Goal: Communication & Community: Answer question/provide support

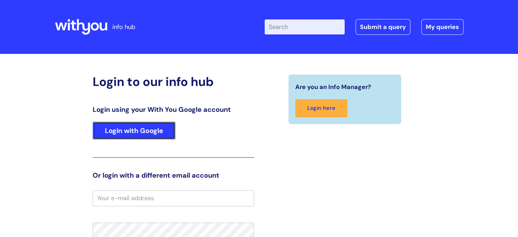
click at [121, 128] on link "Login with Google" at bounding box center [134, 131] width 83 height 18
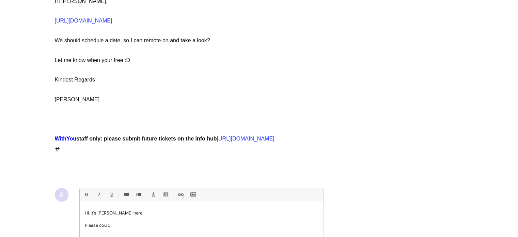
scroll to position [615, 0]
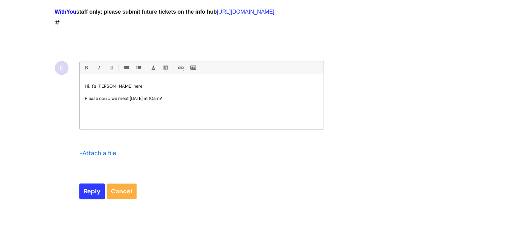
click at [154, 96] on p "Hi, It's [PERSON_NAME] here! Please could we meet [DATE] at 10am?" at bounding box center [202, 92] width 234 height 18
click at [232, 103] on div "Hi, It's [PERSON_NAME] here! Please could we meet [DATE][DATE] 10am?" at bounding box center [202, 103] width 244 height 51
drag, startPoint x: 89, startPoint y: 84, endPoint x: 121, endPoint y: 86, distance: 31.7
click at [121, 86] on p "Hi, It's [PERSON_NAME] here! Please could we meet [DATE][DATE] 10am? If that wo…" at bounding box center [202, 92] width 234 height 18
click at [236, 96] on p "Hi [PERSON_NAME] Please could we meet [DATE][DATE] 10am? If that works for you …" at bounding box center [202, 92] width 234 height 18
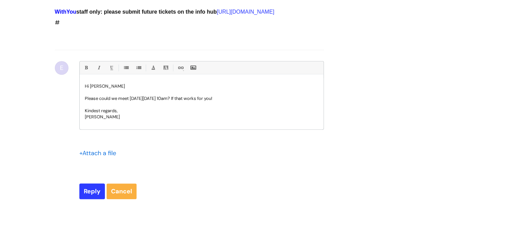
click at [113, 83] on p "Hi [PERSON_NAME] Please could we meet [DATE][DATE] 10am? If that works for you!" at bounding box center [202, 92] width 234 height 18
click at [164, 143] on div "Bold (Ctrl-B) Italic (Ctrl-I) Underline(Ctrl-U) • Unordered List (Ctrl-Shift-7)…" at bounding box center [201, 103] width 245 height 85
click at [228, 98] on p "Hi [PERSON_NAME], Please could we meet [DATE][DATE] 10am? If that works for you!" at bounding box center [202, 92] width 234 height 18
click at [95, 189] on input "Reply" at bounding box center [92, 191] width 26 height 16
type input "Please Wait..."
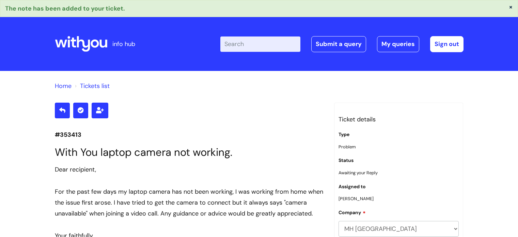
scroll to position [738, 0]
